Goal: Entertainment & Leisure: Consume media (video, audio)

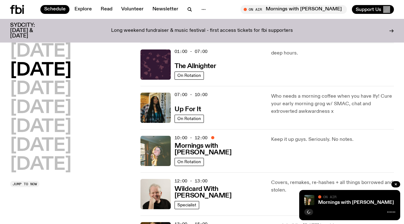
scroll to position [16, 0]
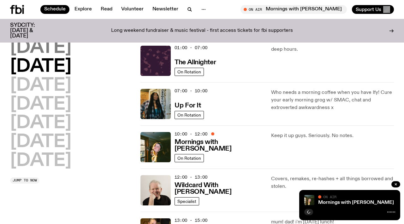
click at [63, 45] on h2 "[DATE]" at bounding box center [40, 48] width 61 height 18
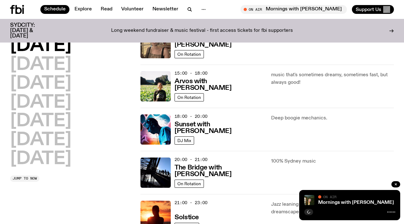
scroll to position [209, 0]
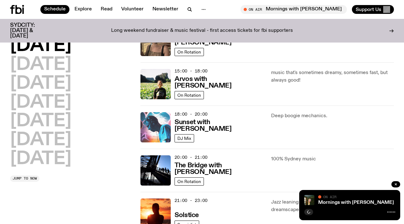
click at [153, 128] on img at bounding box center [155, 127] width 30 height 30
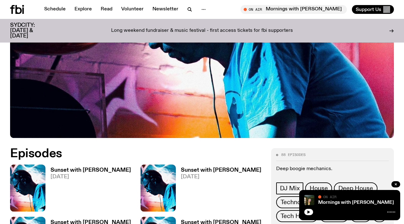
scroll to position [198, 0]
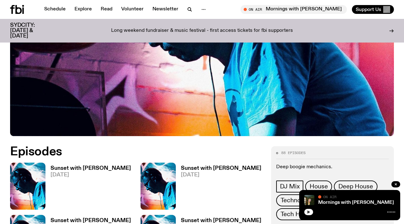
click at [309, 213] on icon "button" at bounding box center [309, 213] width 4 height 4
click at [39, 201] on icon "button" at bounding box center [37, 204] width 5 height 6
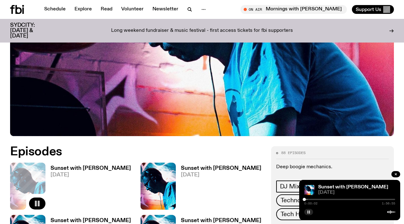
click at [308, 200] on div "0:00:02 1:56:55" at bounding box center [349, 202] width 91 height 8
click at [307, 200] on div at bounding box center [306, 199] width 3 height 3
click at [309, 200] on div at bounding box center [308, 199] width 3 height 3
click at [311, 200] on div at bounding box center [310, 199] width 3 height 3
click at [322, 200] on div at bounding box center [349, 199] width 91 height 1
